Goal: Task Accomplishment & Management: Use online tool/utility

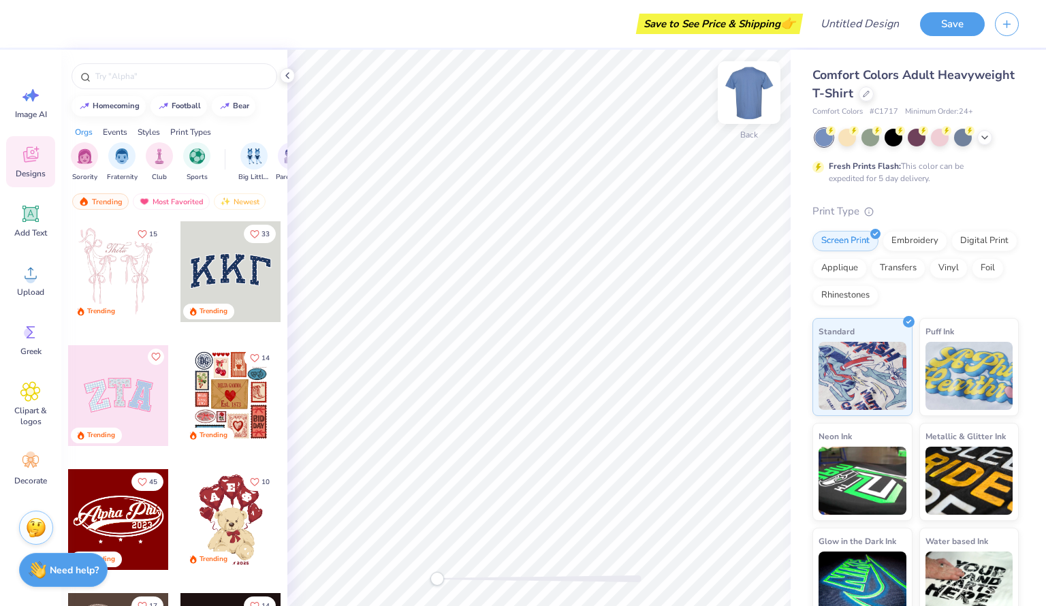
click at [747, 91] on img at bounding box center [749, 92] width 54 height 54
click at [740, 105] on img at bounding box center [749, 92] width 54 height 54
click at [874, 99] on div at bounding box center [866, 92] width 15 height 15
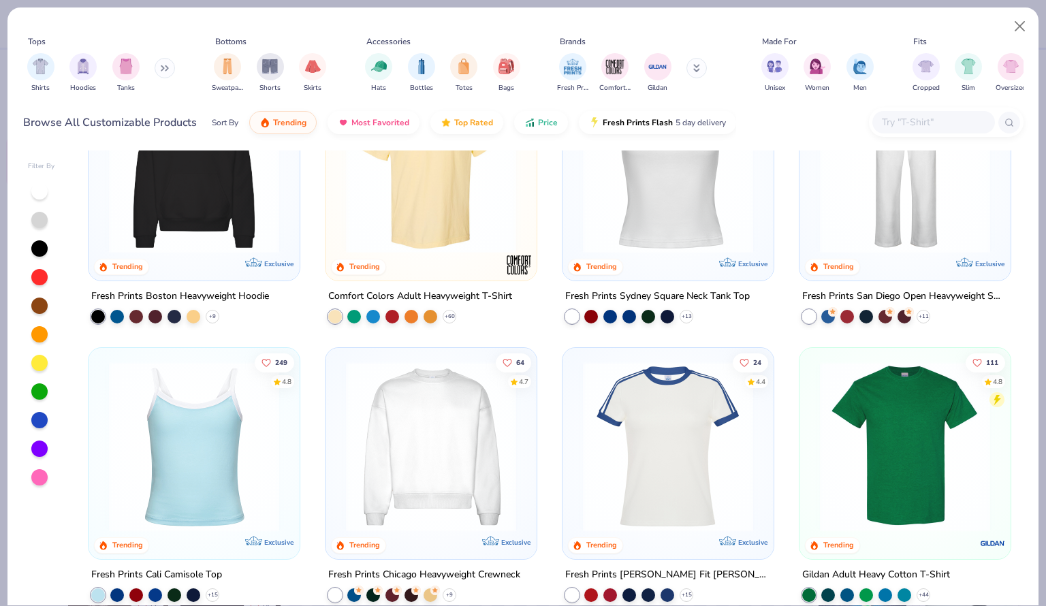
scroll to position [362, 0]
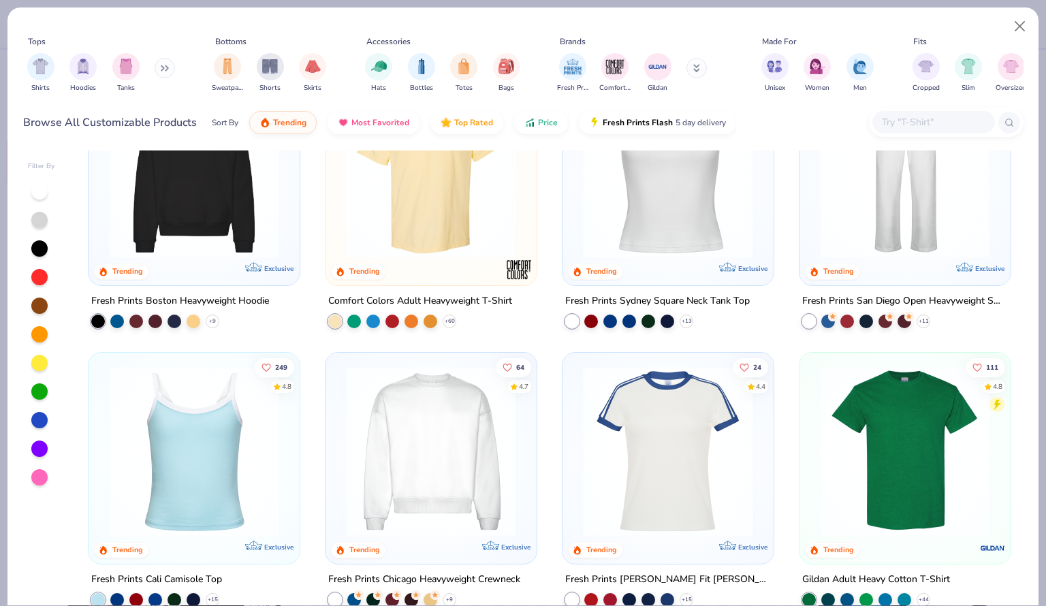
click at [198, 234] on img at bounding box center [194, 173] width 184 height 170
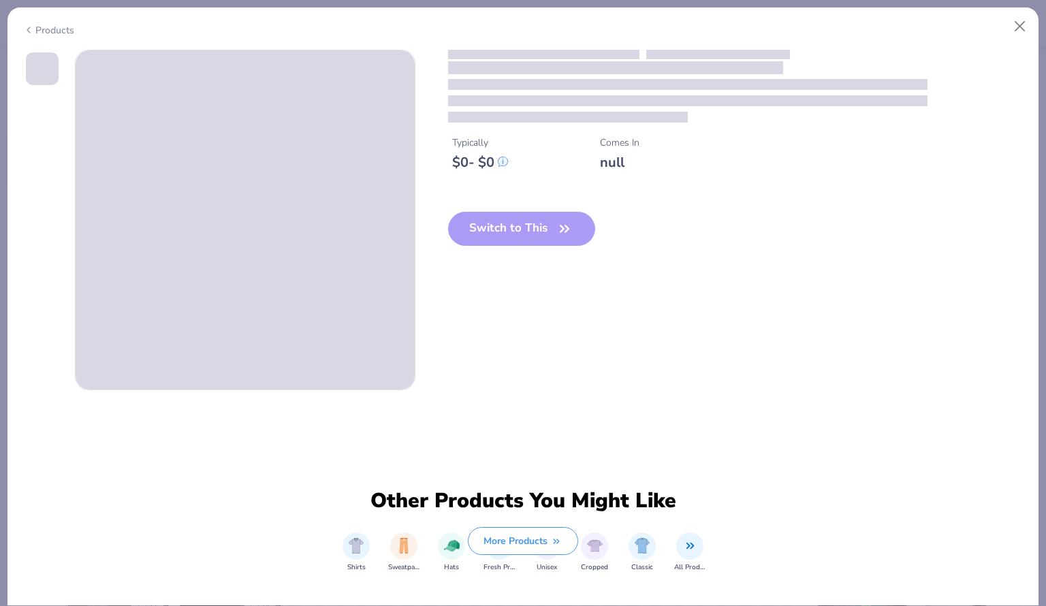
click at [198, 234] on span at bounding box center [245, 219] width 339 height 339
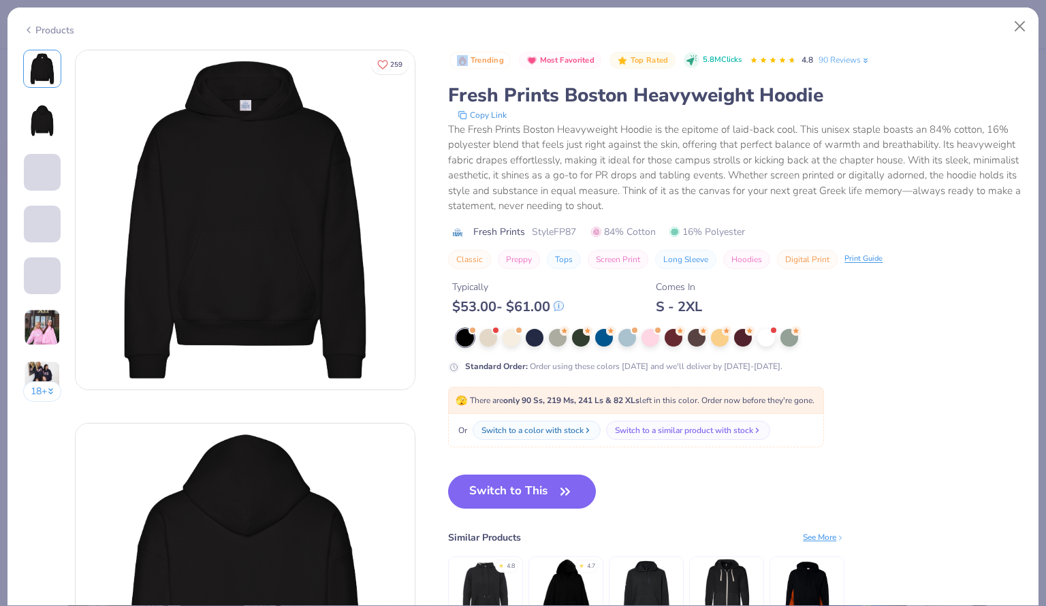
click at [289, 247] on img at bounding box center [245, 219] width 339 height 339
click at [535, 501] on button "Switch to This" at bounding box center [522, 492] width 148 height 34
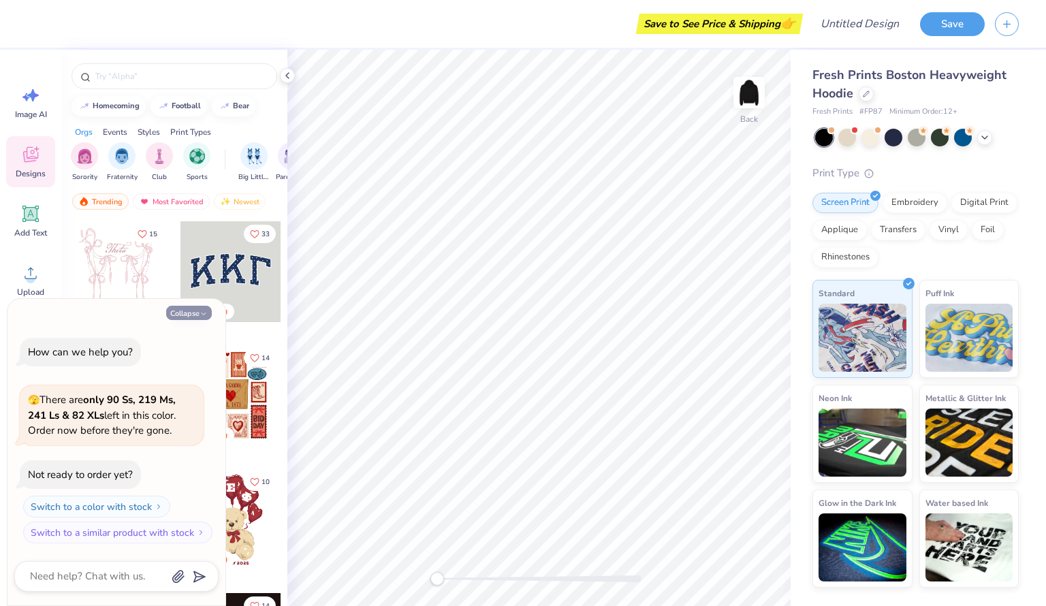
click at [181, 315] on button "Collapse" at bounding box center [189, 313] width 46 height 14
type textarea "x"
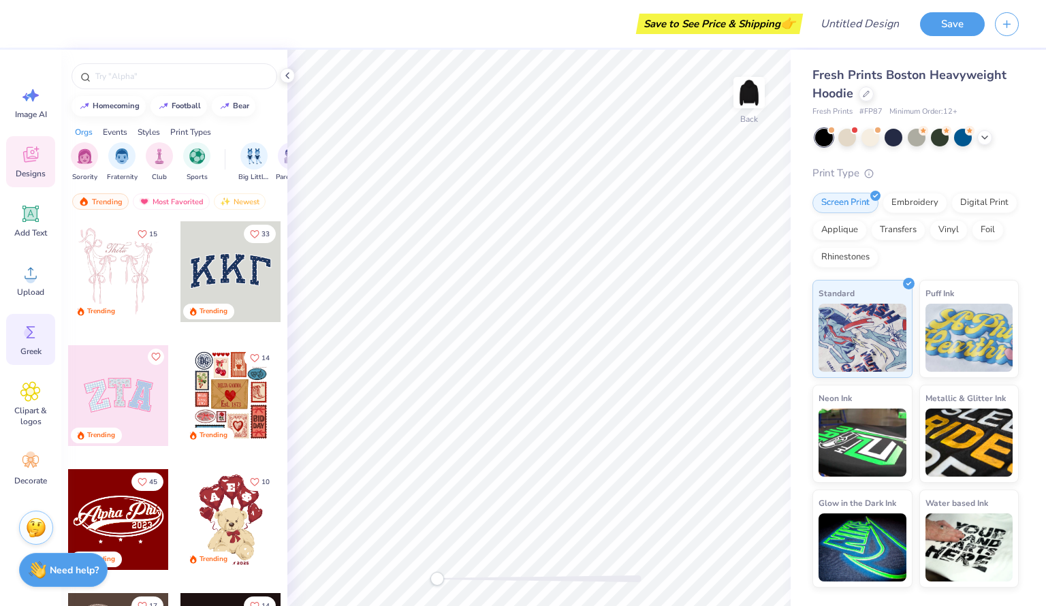
click at [23, 347] on span "Greek" at bounding box center [30, 351] width 21 height 11
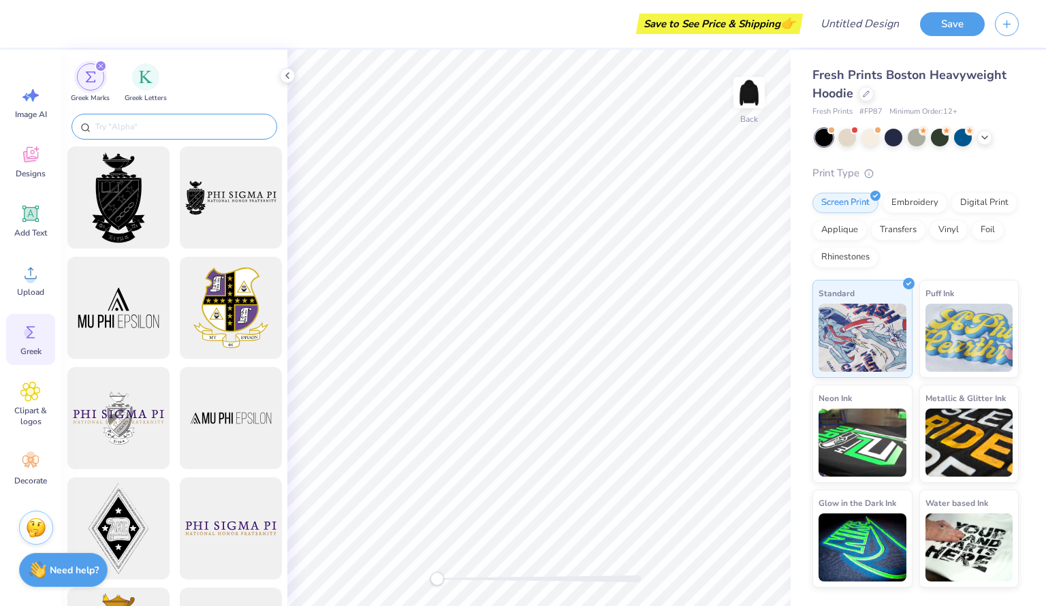
click at [163, 122] on input "text" at bounding box center [181, 127] width 174 height 14
click at [163, 134] on div at bounding box center [175, 127] width 206 height 26
click at [124, 131] on input "text" at bounding box center [181, 127] width 174 height 14
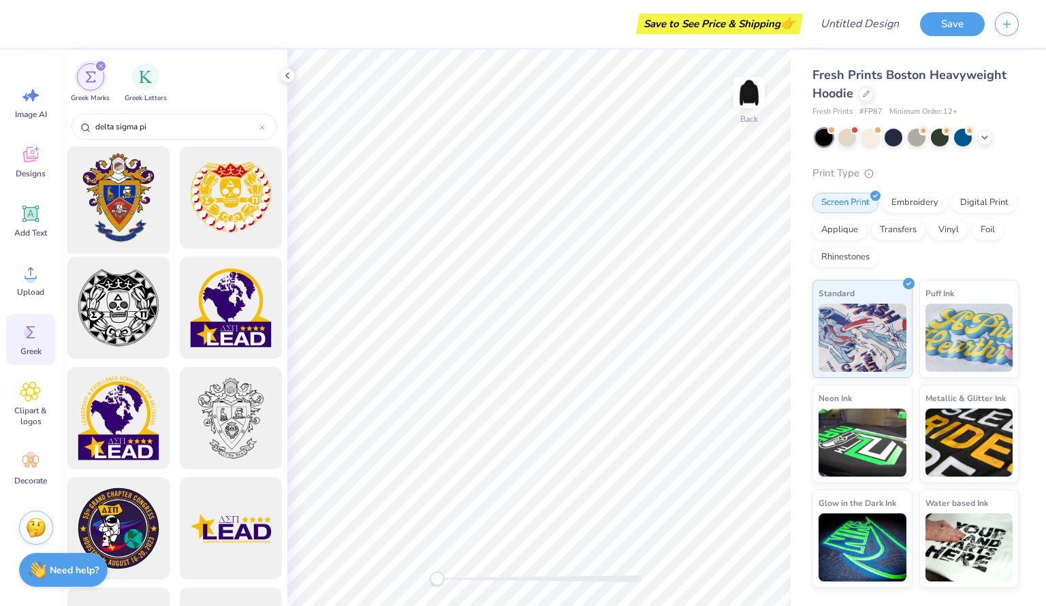
type input "delta sigma pi"
click at [134, 208] on div at bounding box center [118, 198] width 112 height 112
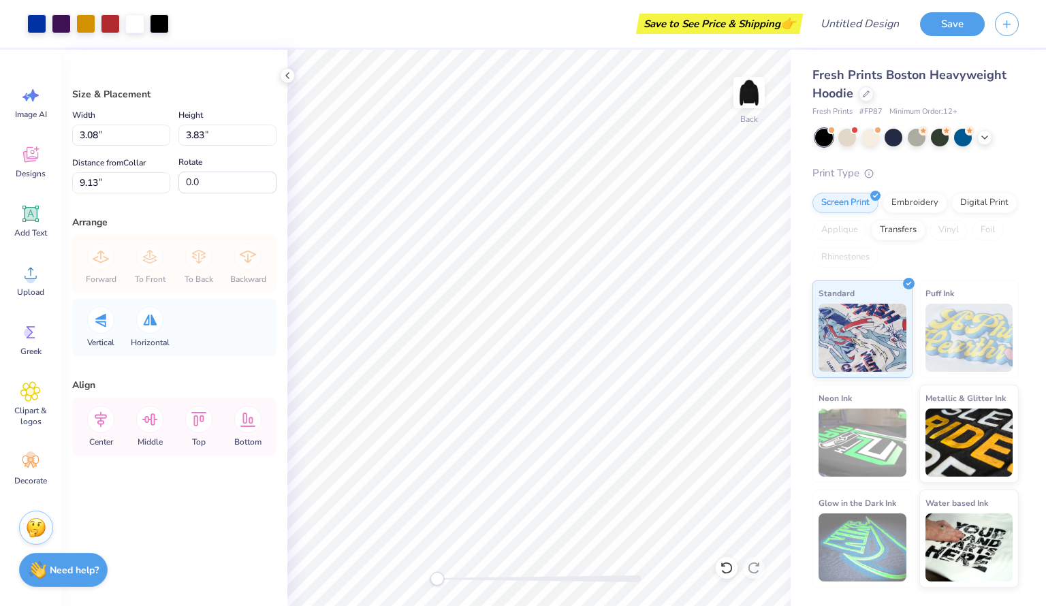
type input "3.08"
type input "3.83"
type input "9.13"
click at [749, 102] on img at bounding box center [749, 92] width 54 height 54
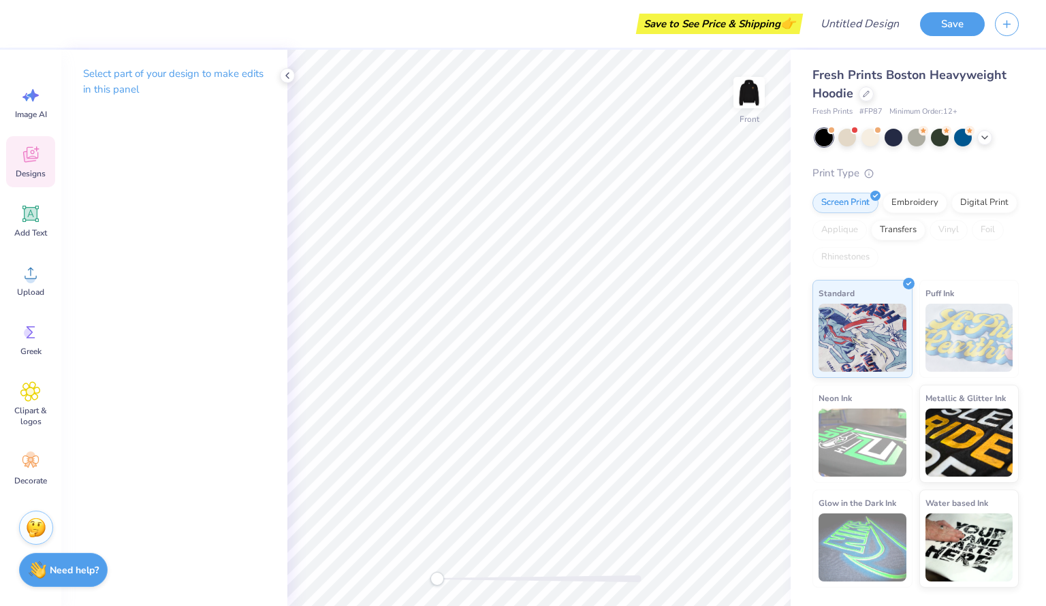
click at [18, 159] on div "Designs" at bounding box center [30, 161] width 49 height 51
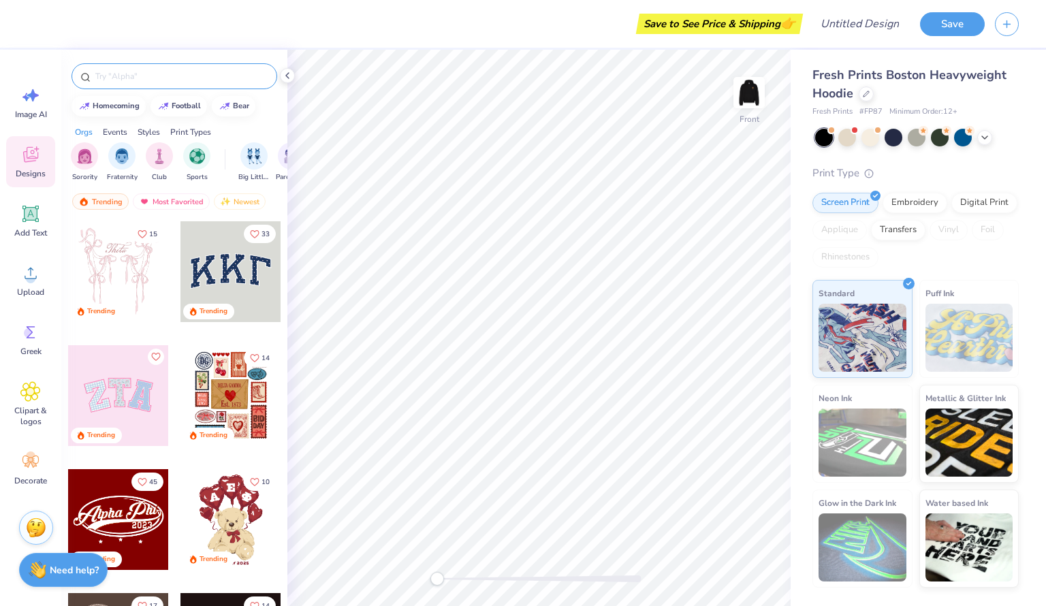
click at [169, 78] on input "text" at bounding box center [181, 76] width 174 height 14
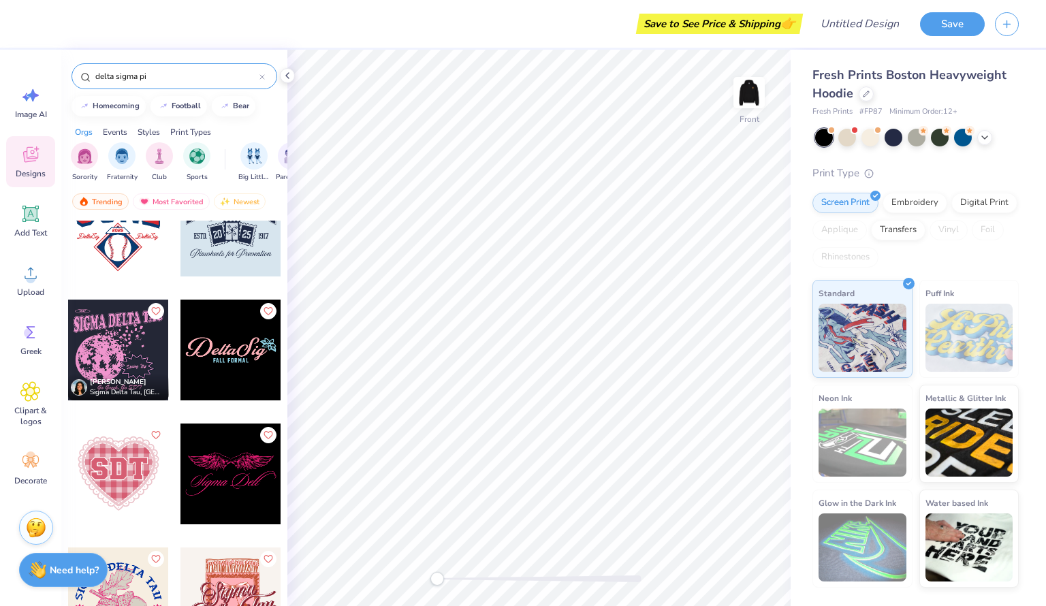
scroll to position [534, 0]
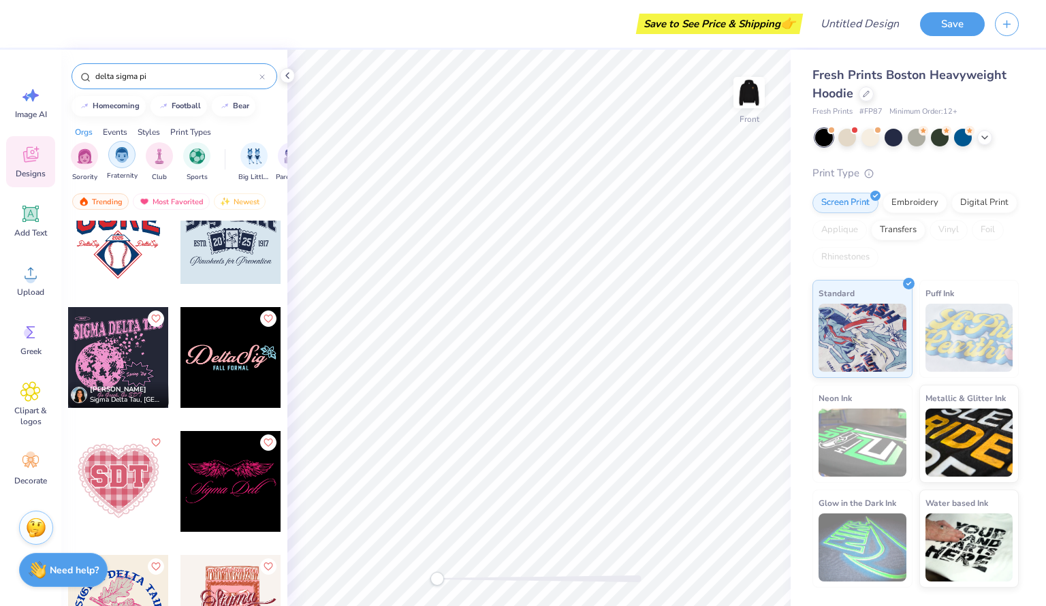
type input "delta sigma pi"
click at [123, 147] on img "filter for Fraternity" at bounding box center [121, 155] width 15 height 16
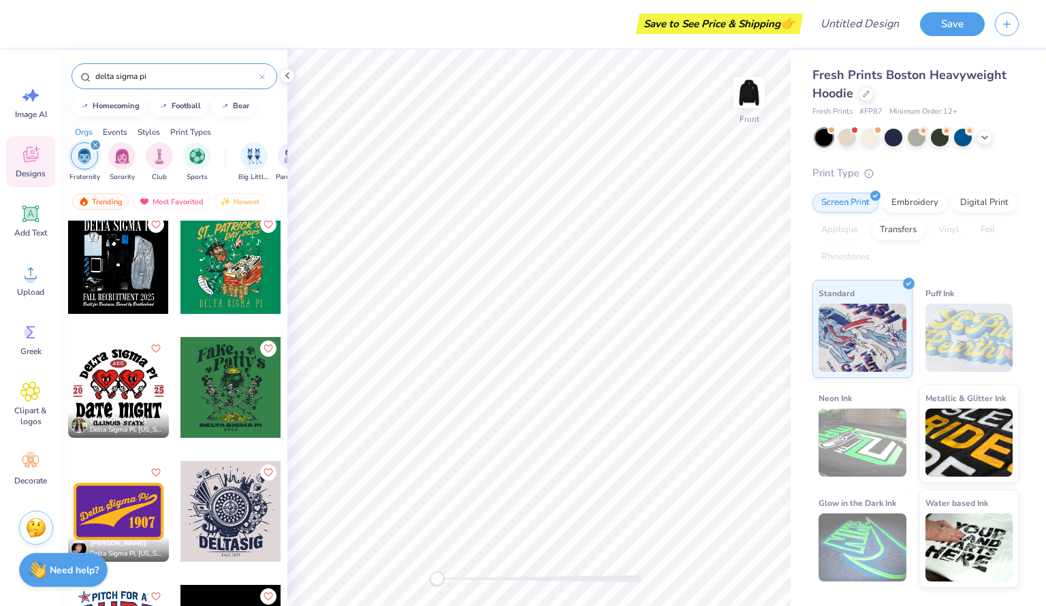
scroll to position [183, 0]
